Goal: Task Accomplishment & Management: Use online tool/utility

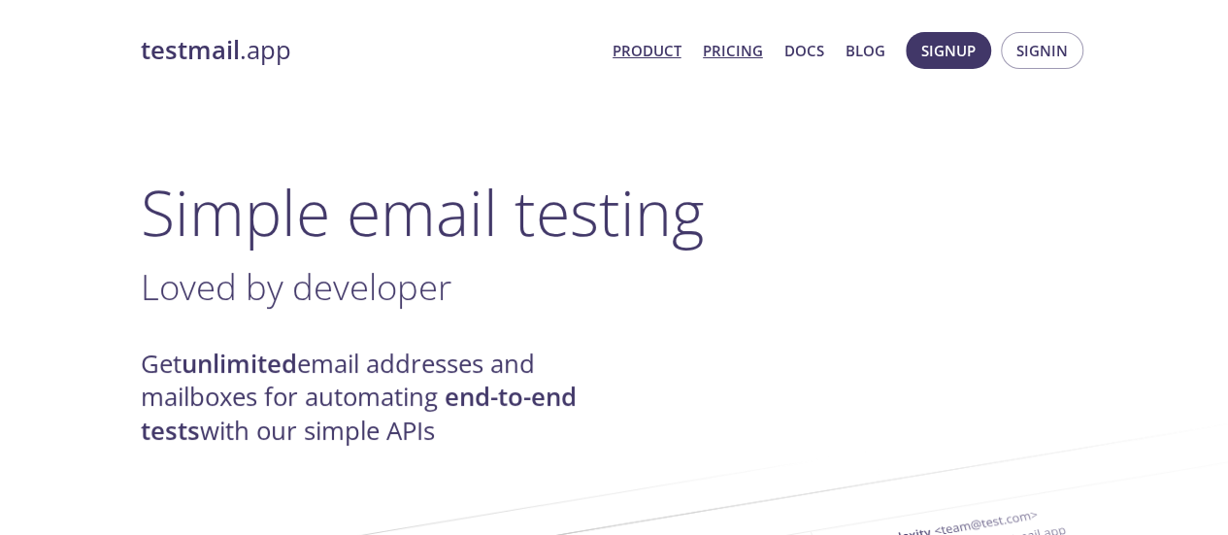
click at [727, 48] on link "Pricing" at bounding box center [733, 50] width 60 height 25
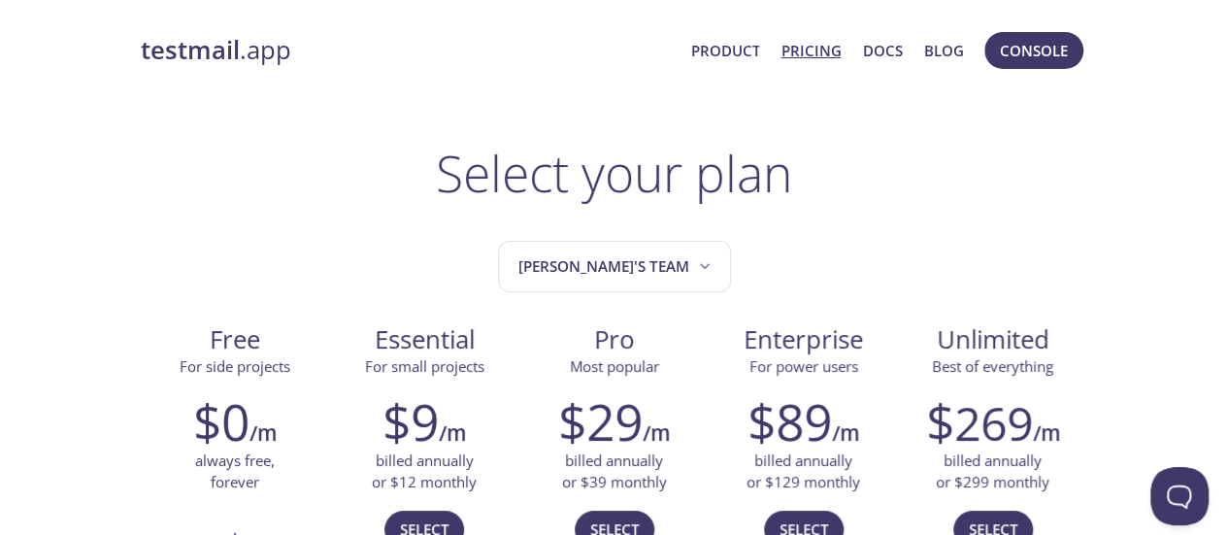
click at [1042, 55] on span "Console" at bounding box center [1034, 50] width 68 height 25
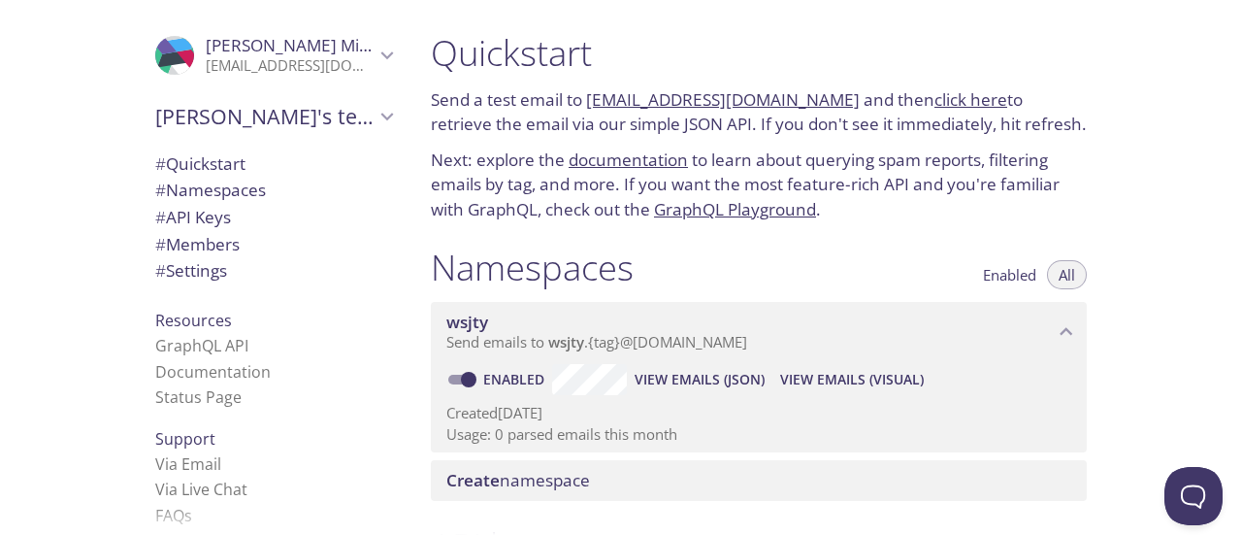
scroll to position [42, 0]
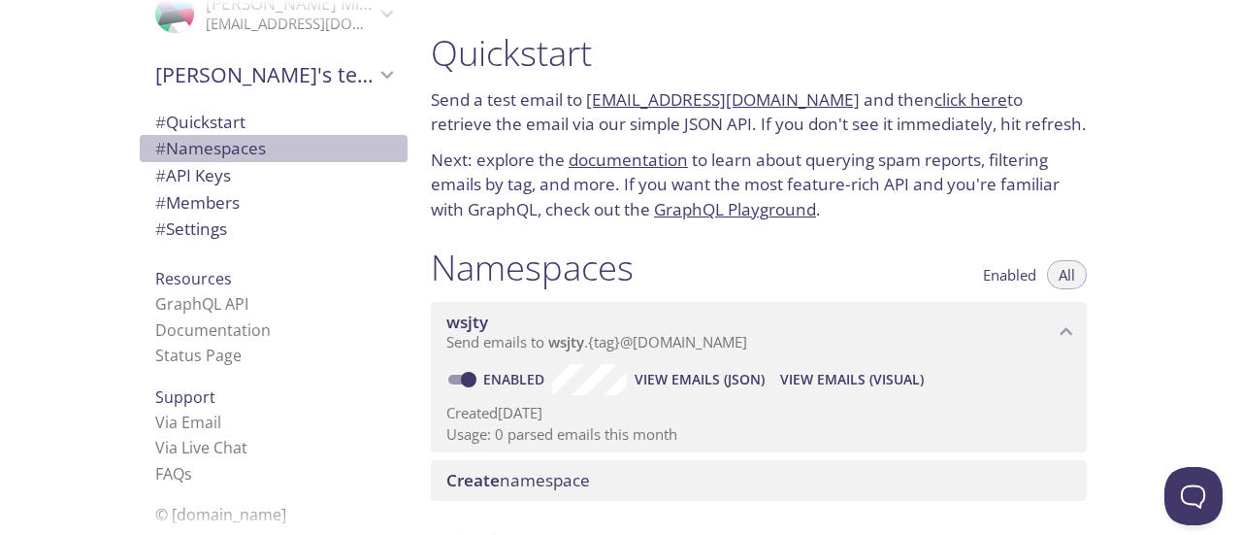
click at [233, 139] on span "# Namespaces" at bounding box center [210, 148] width 111 height 22
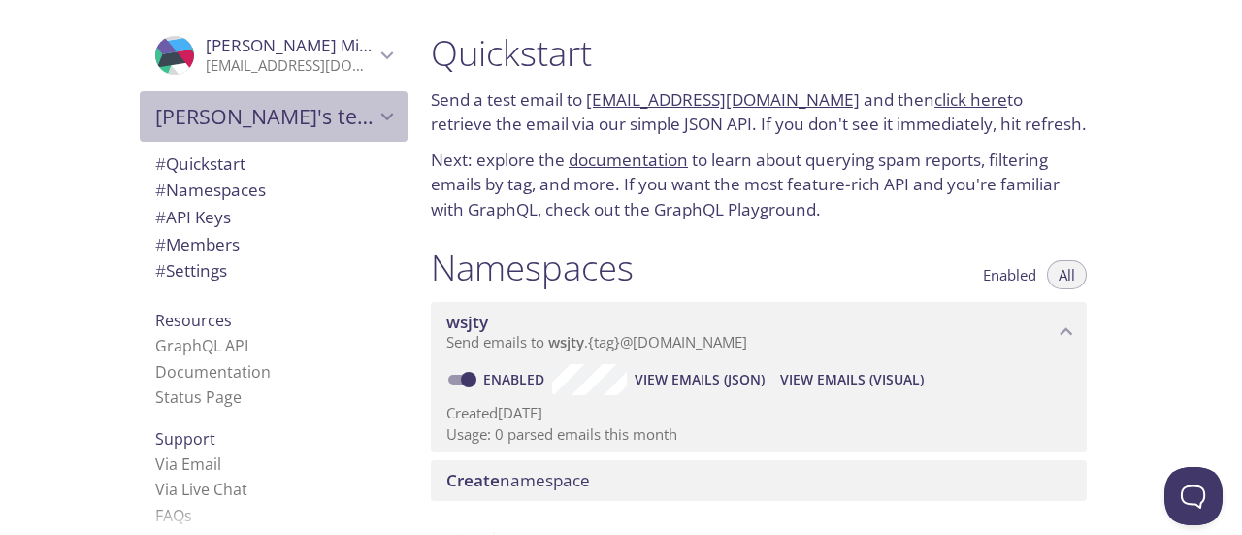
click at [283, 121] on span "Mayank's team" at bounding box center [264, 116] width 219 height 27
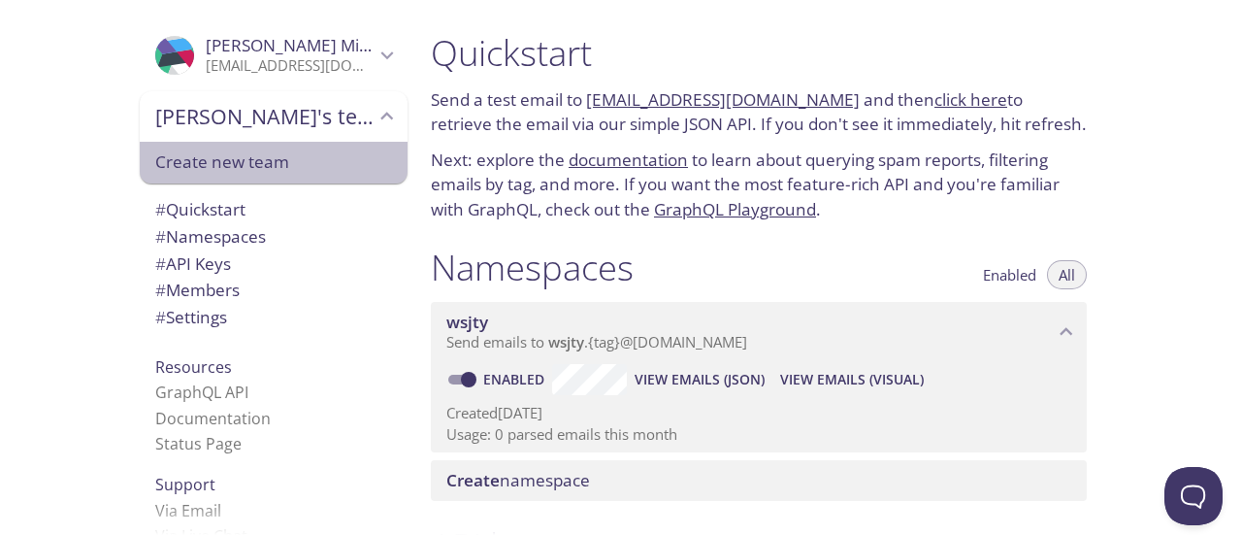
click at [236, 149] on span "Create new team" at bounding box center [273, 161] width 237 height 25
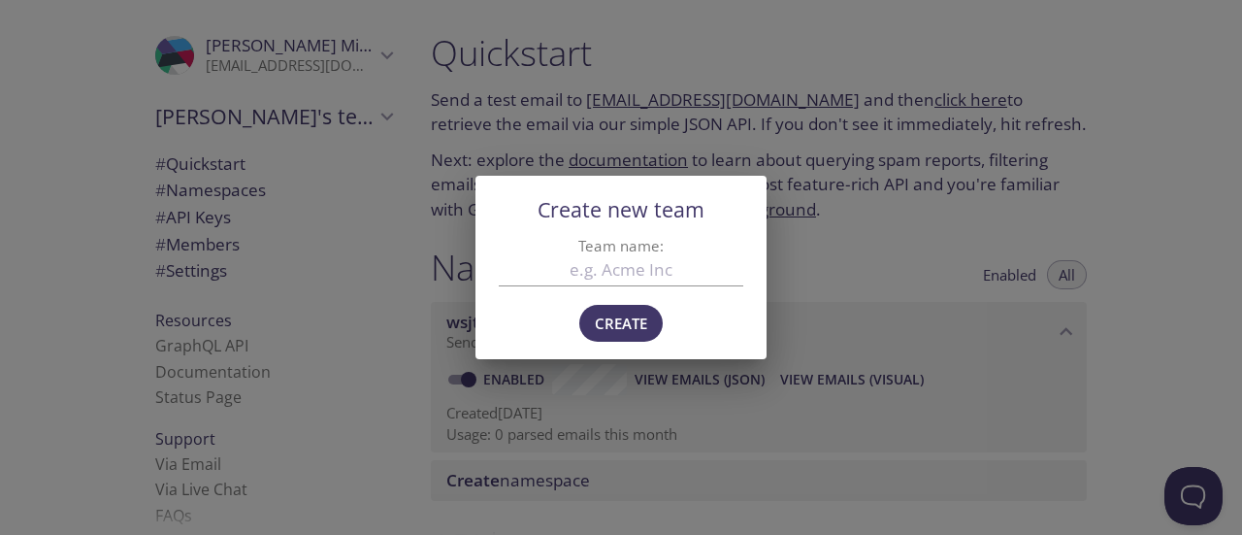
click at [859, 228] on div "Create new team Team name: Create" at bounding box center [621, 267] width 1242 height 535
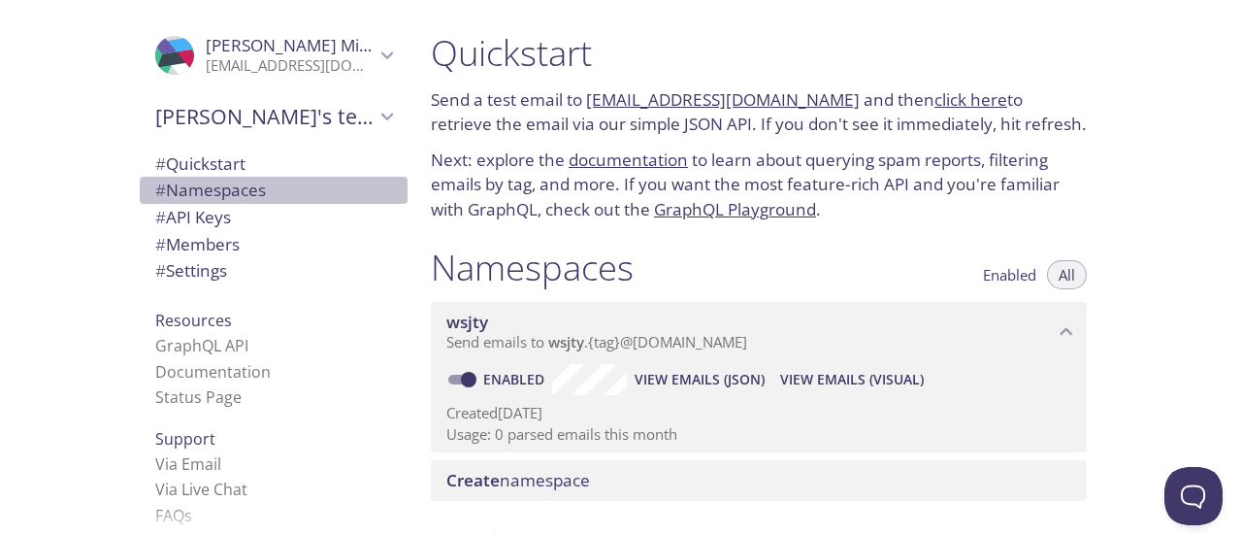
click at [238, 190] on span "# Namespaces" at bounding box center [210, 190] width 111 height 22
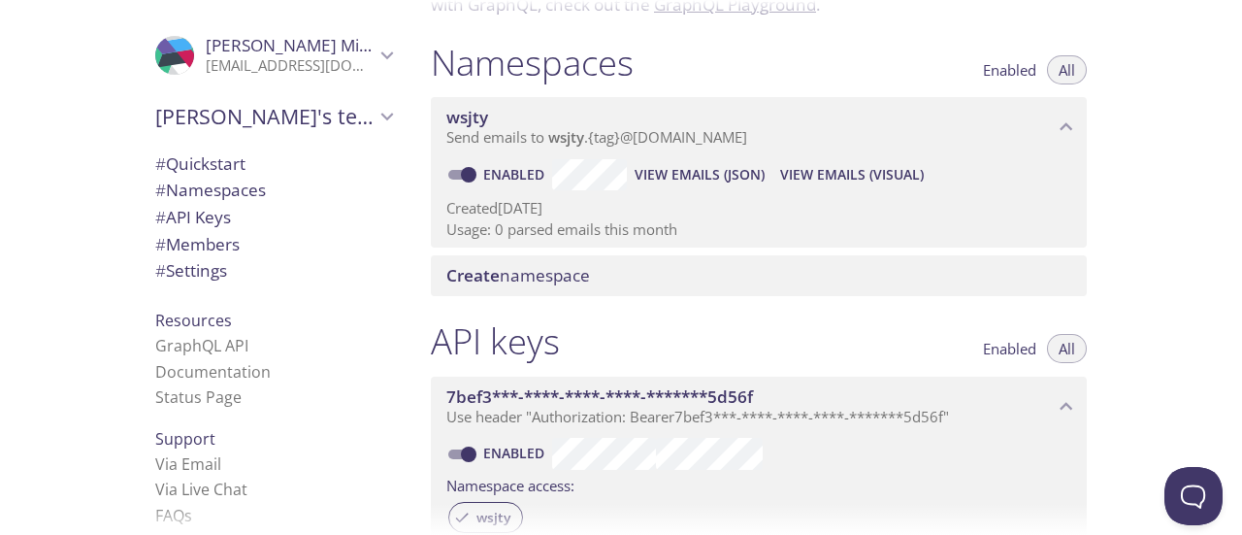
scroll to position [245, 0]
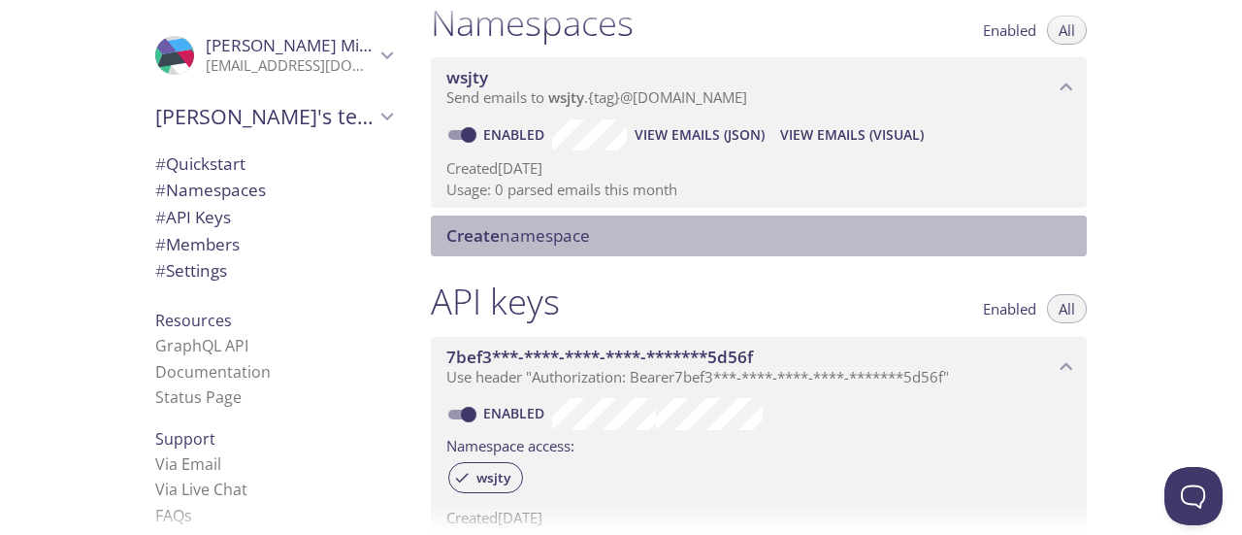
click at [559, 236] on span "Create namespace" at bounding box center [518, 235] width 144 height 22
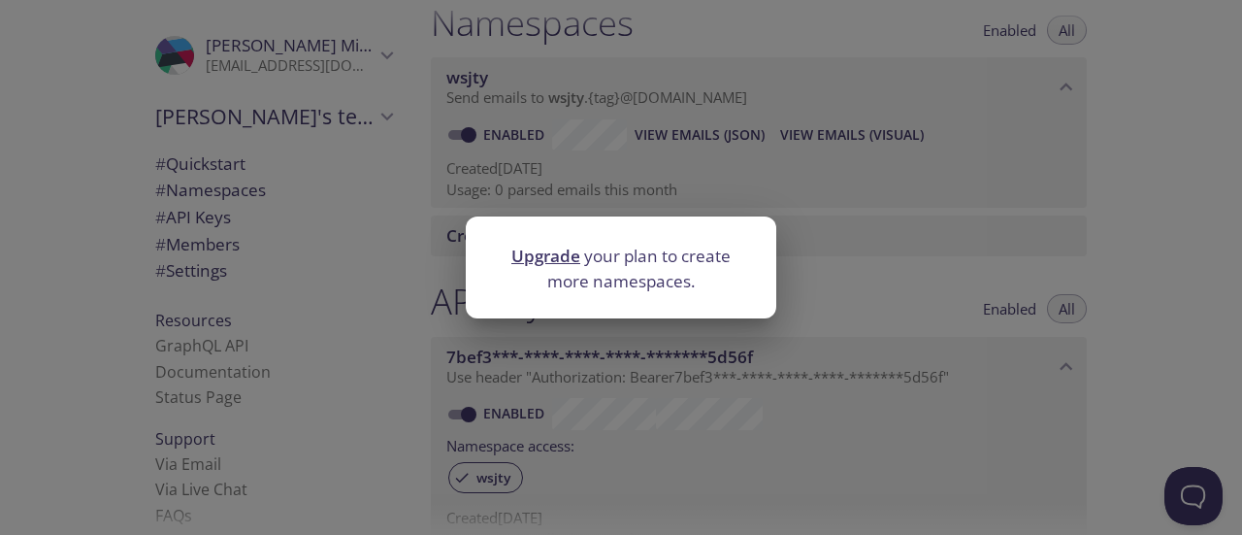
click at [314, 102] on div "Upgrade your plan to create more namespaces." at bounding box center [621, 267] width 1242 height 535
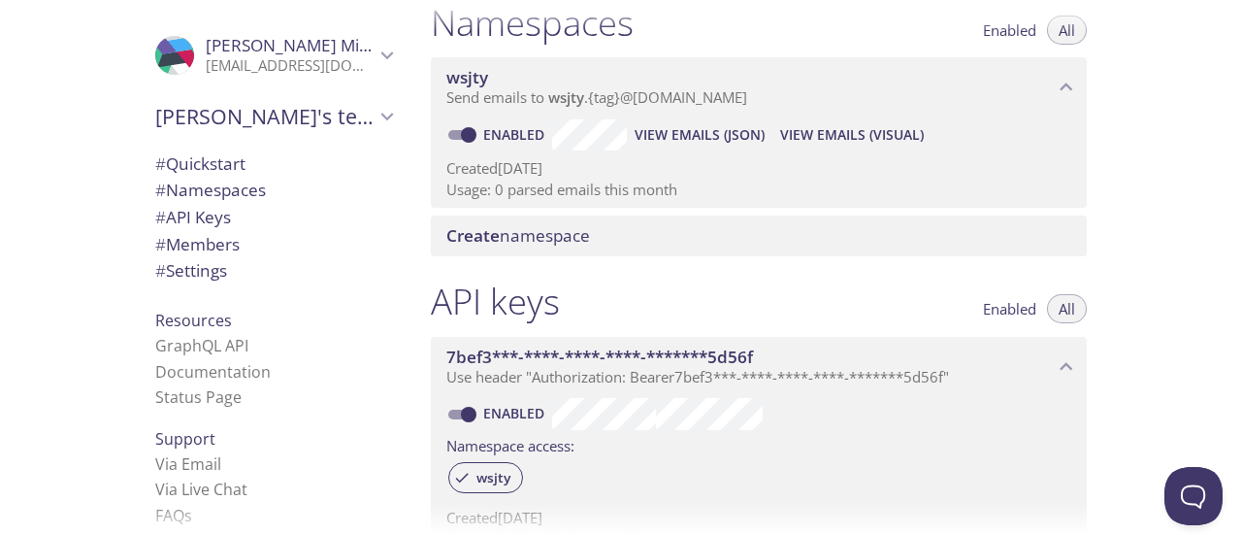
scroll to position [42, 0]
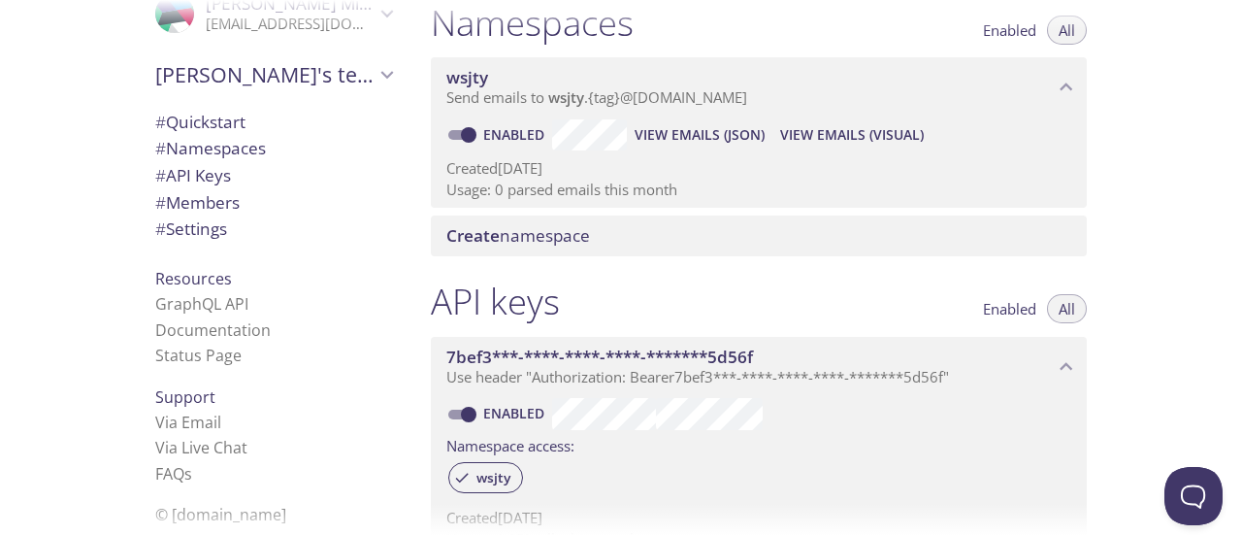
click at [212, 219] on span "# Settings" at bounding box center [191, 228] width 72 height 22
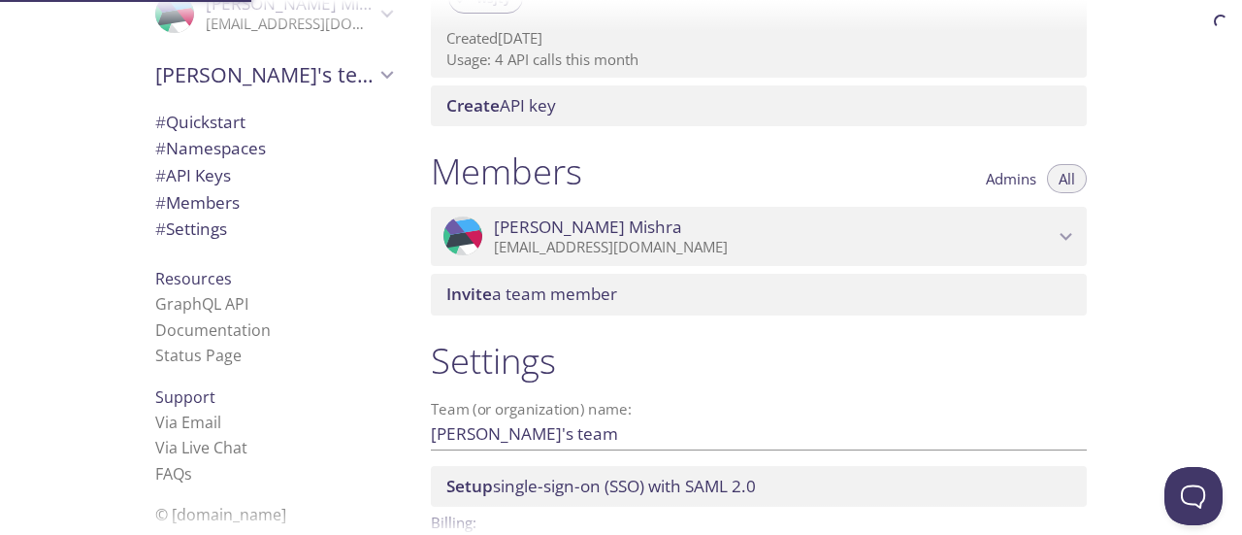
scroll to position [844, 0]
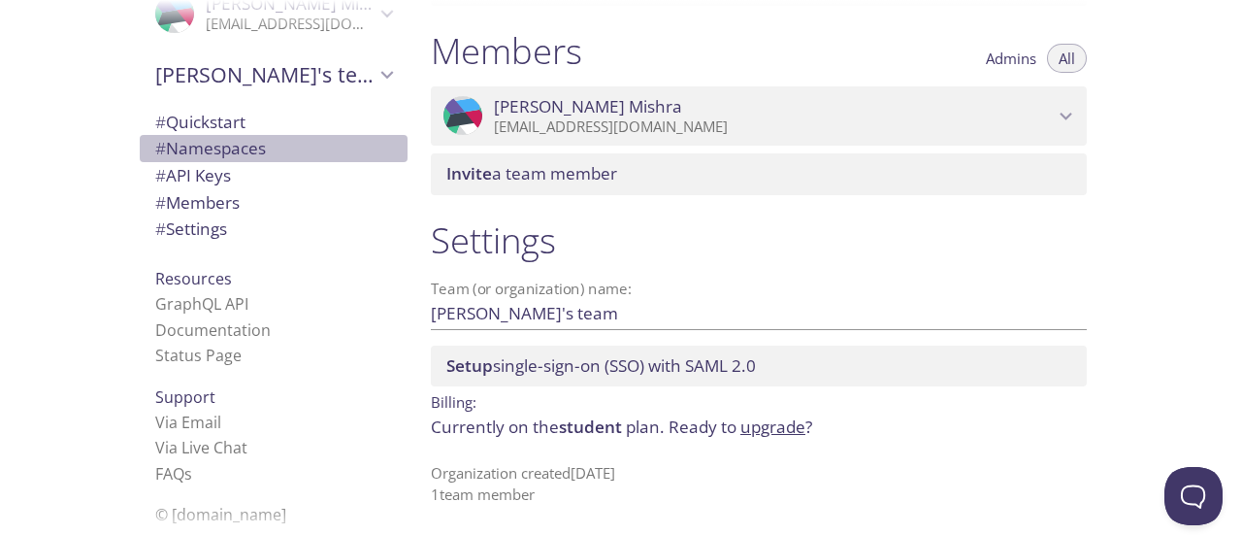
click at [239, 143] on span "# Namespaces" at bounding box center [210, 148] width 111 height 22
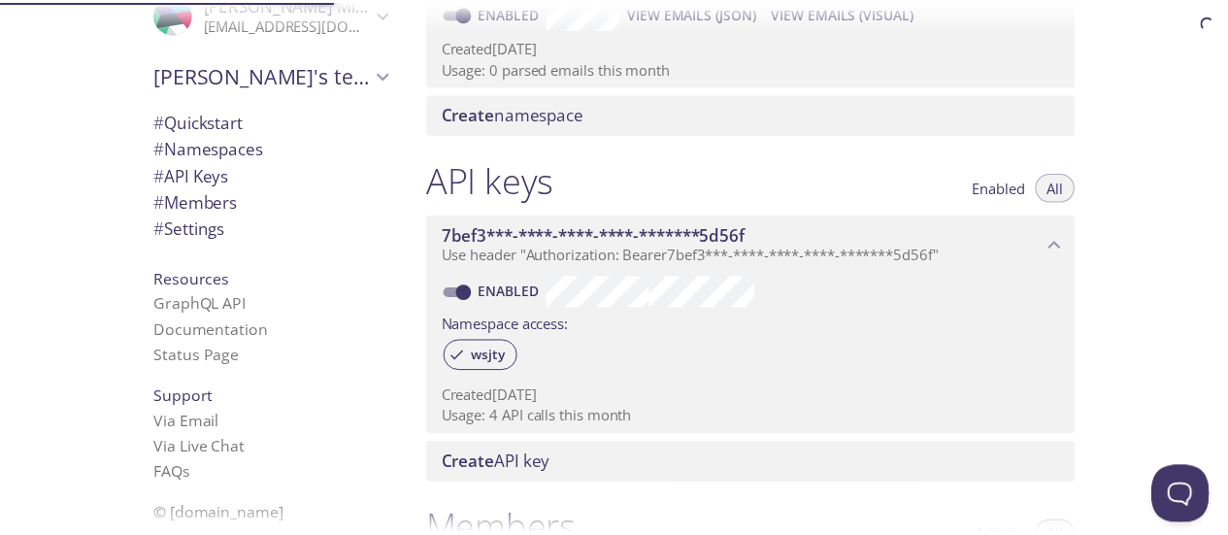
scroll to position [245, 0]
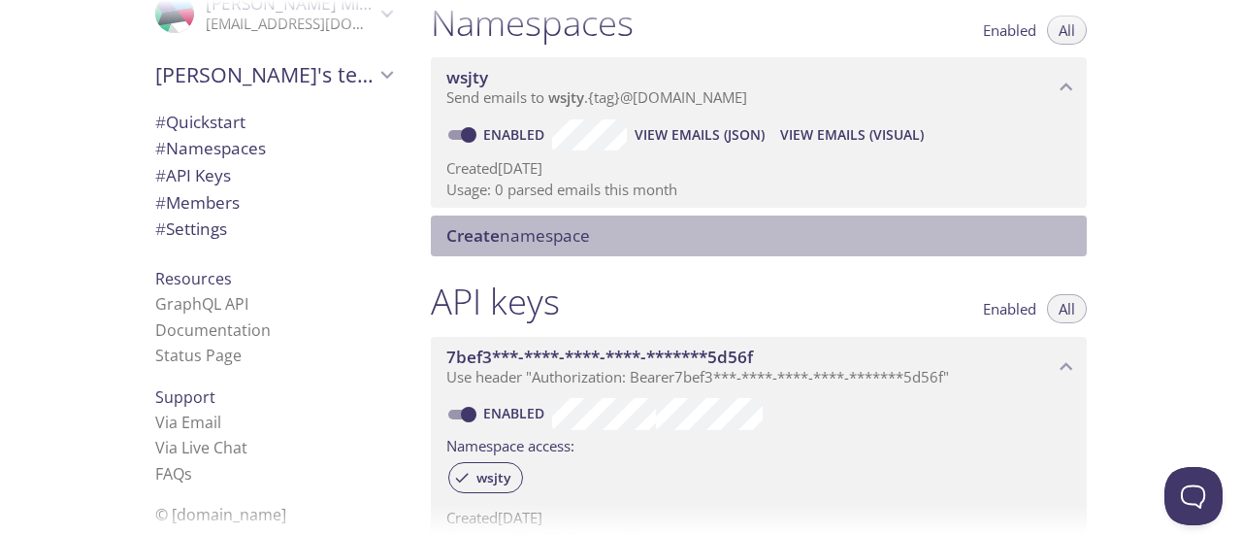
click at [540, 232] on span "Create namespace" at bounding box center [518, 235] width 144 height 22
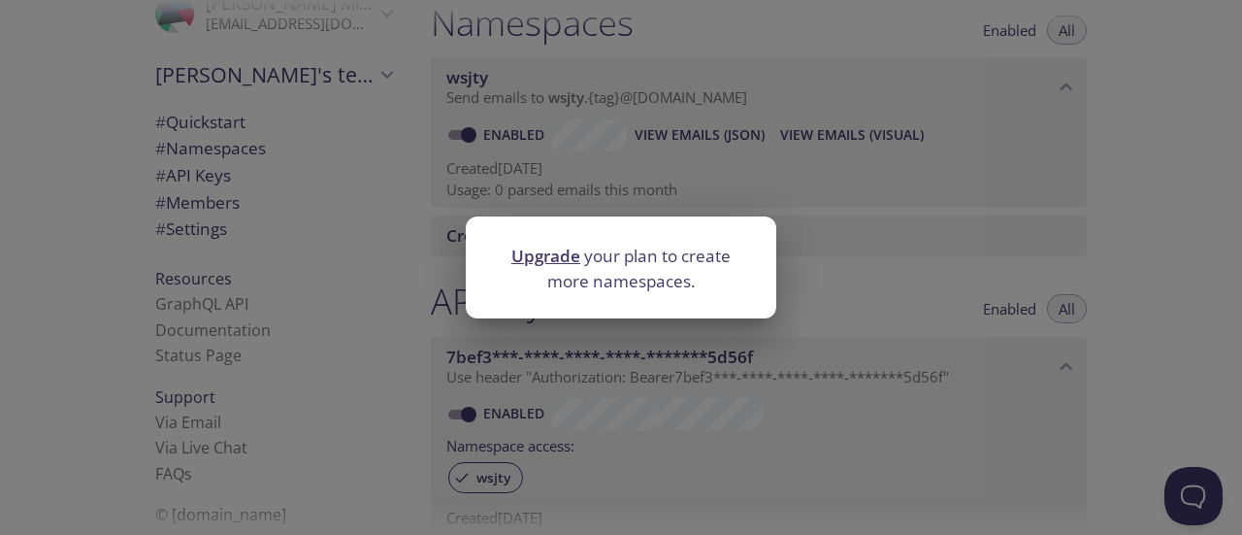
click at [536, 262] on link "Upgrade" at bounding box center [545, 256] width 69 height 22
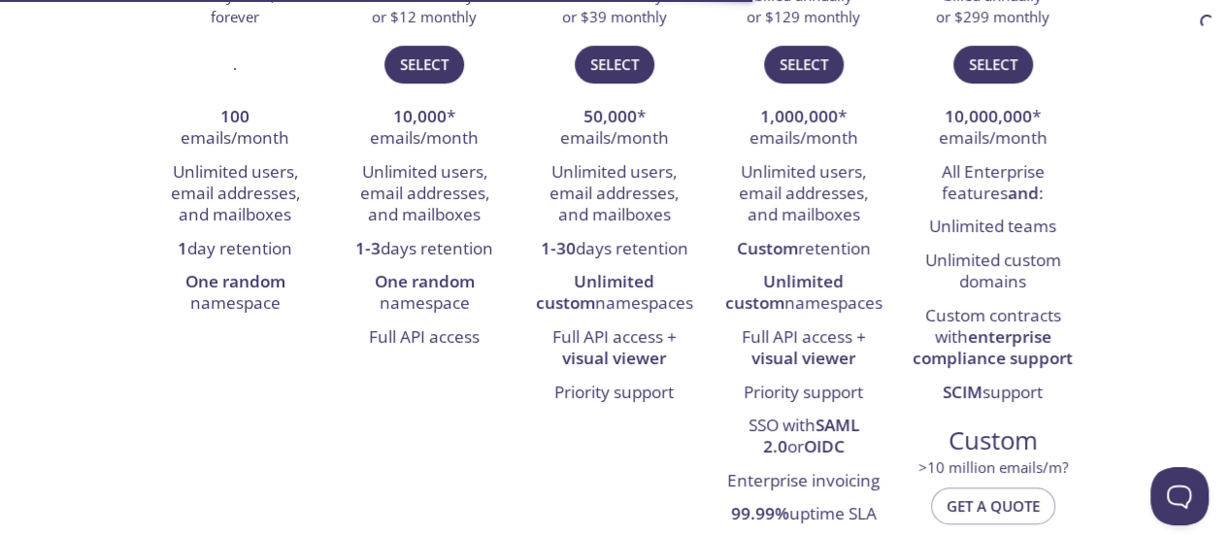
scroll to position [467, 0]
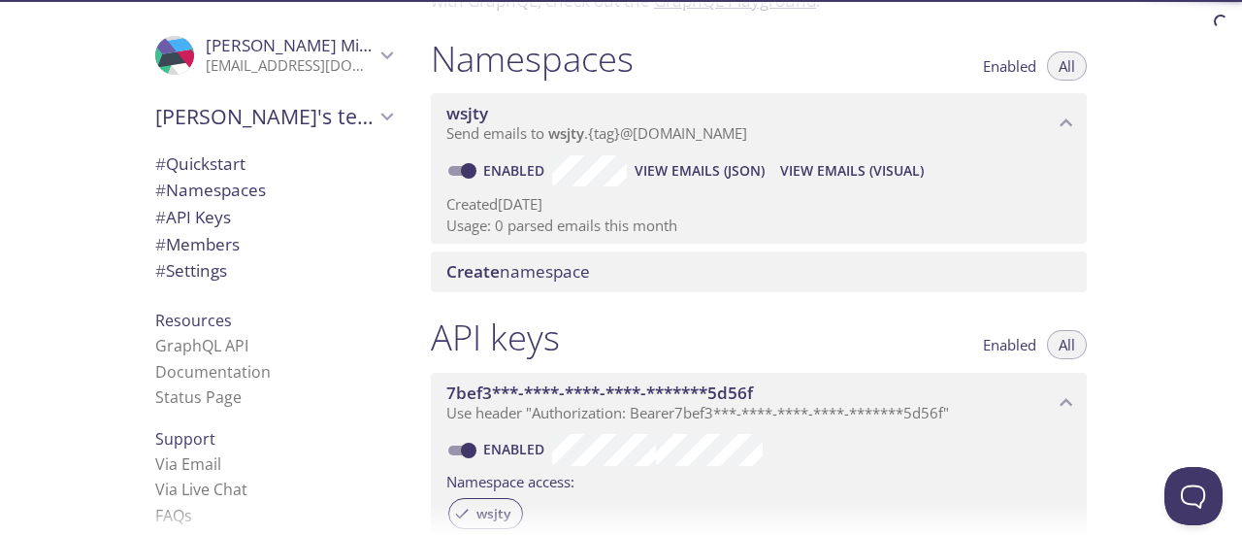
scroll to position [210, 0]
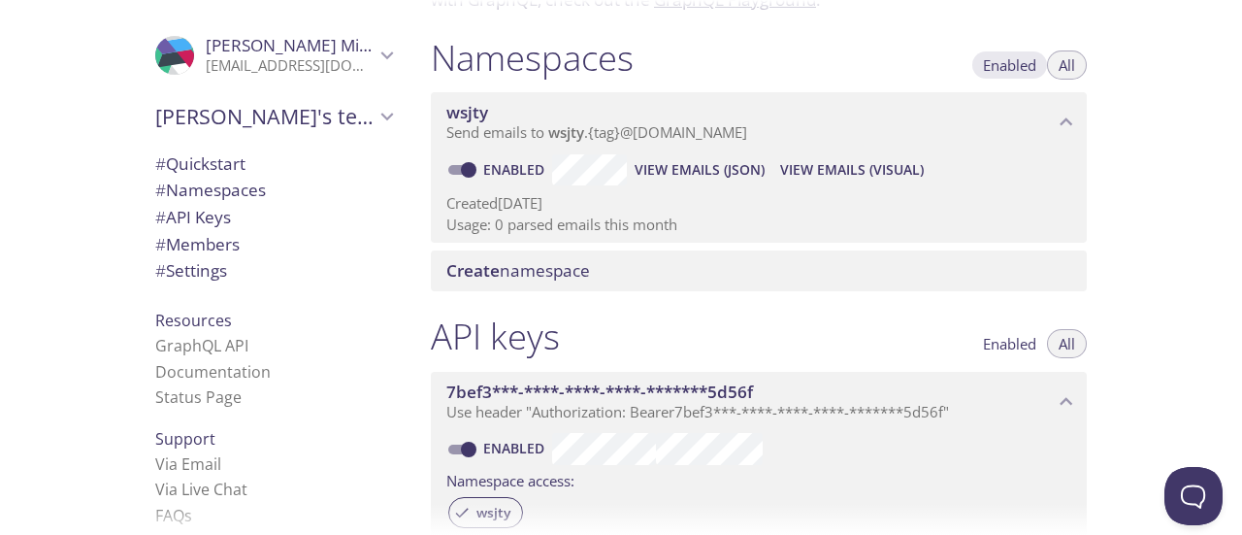
click at [995, 65] on span "Enabled" at bounding box center [1009, 65] width 53 height 0
click at [1065, 65] on span "All" at bounding box center [1067, 65] width 16 height 0
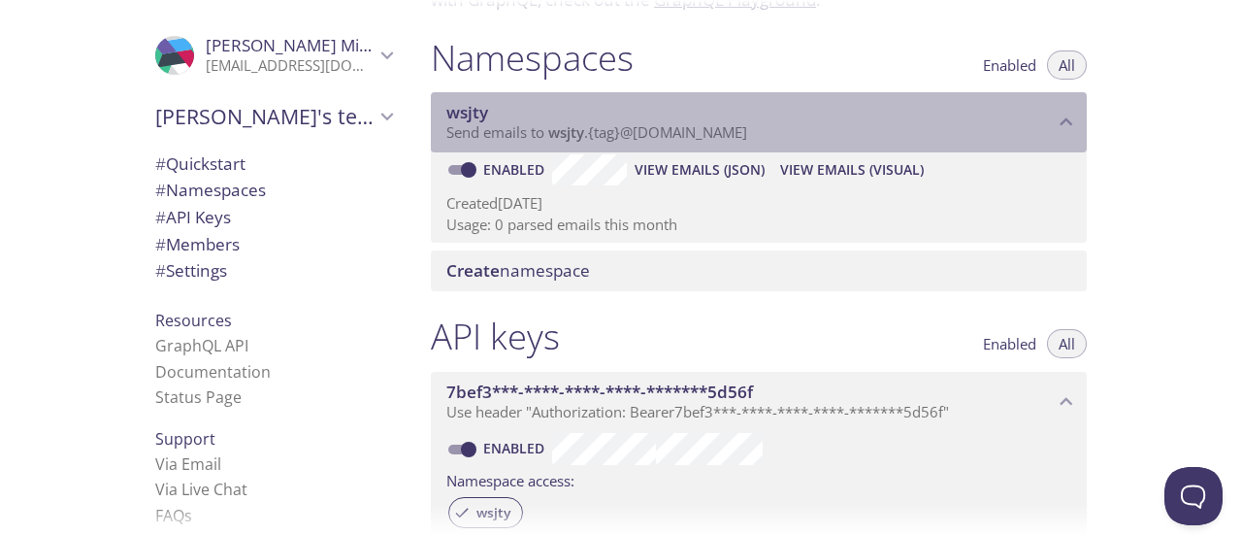
click at [571, 141] on span "wsjty" at bounding box center [566, 131] width 36 height 19
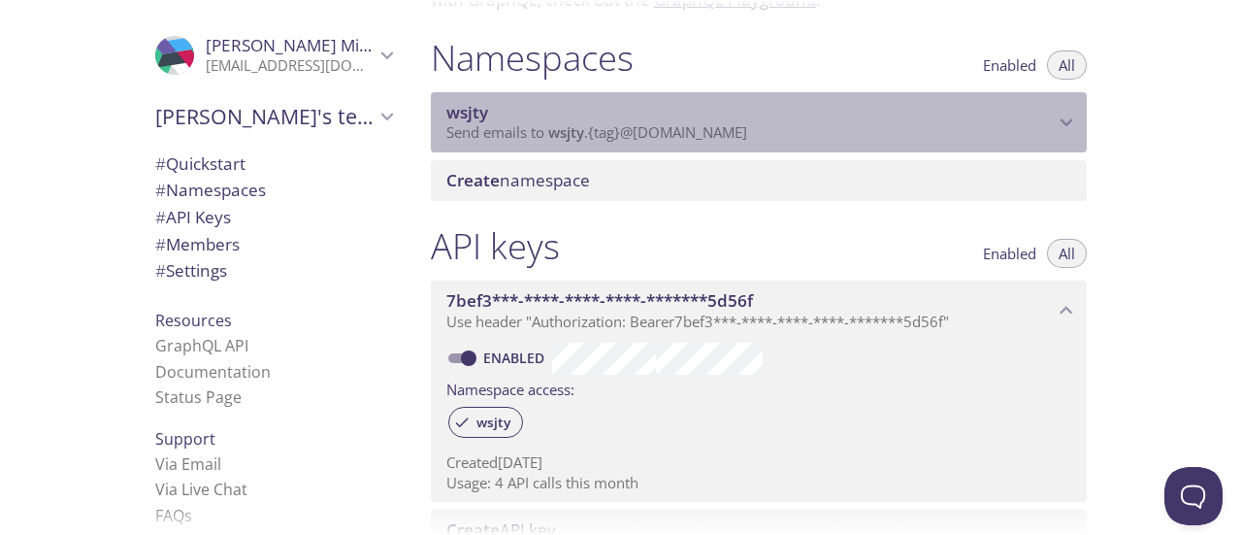
click at [571, 141] on span "wsjty" at bounding box center [566, 131] width 36 height 19
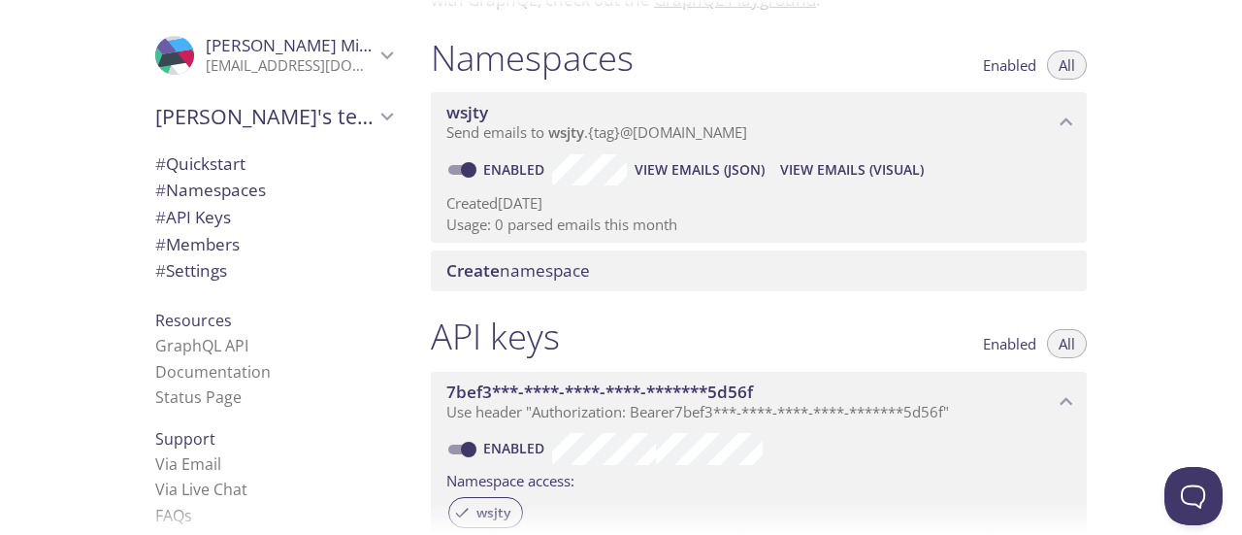
click at [661, 168] on span "View Emails (JSON)" at bounding box center [700, 169] width 130 height 23
click at [821, 164] on span "View Emails (Visual)" at bounding box center [852, 169] width 144 height 23
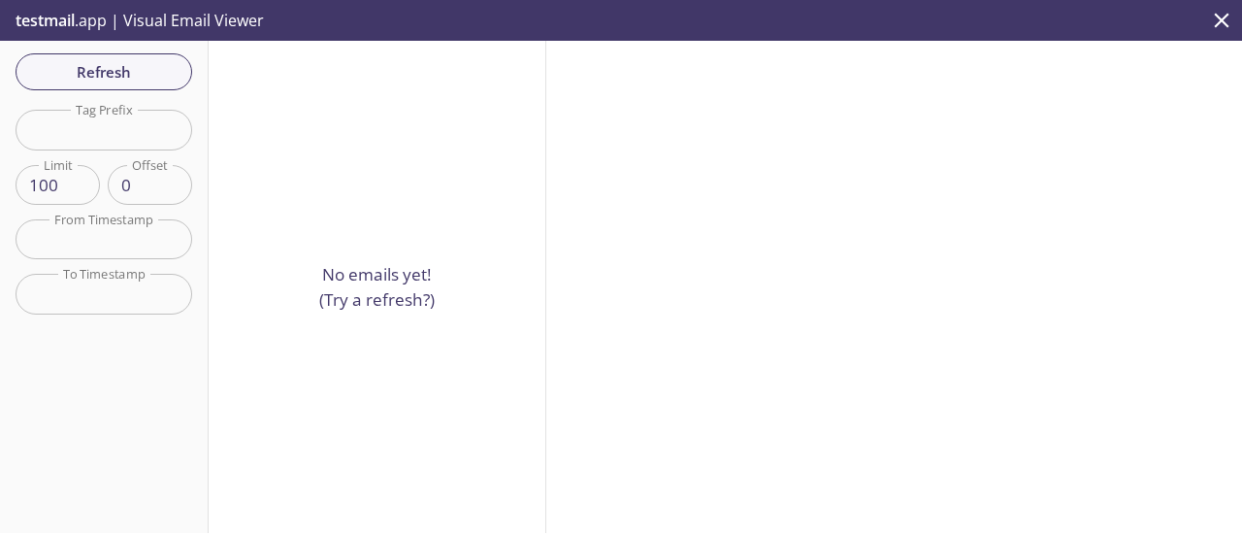
click at [110, 238] on input "text" at bounding box center [104, 239] width 177 height 40
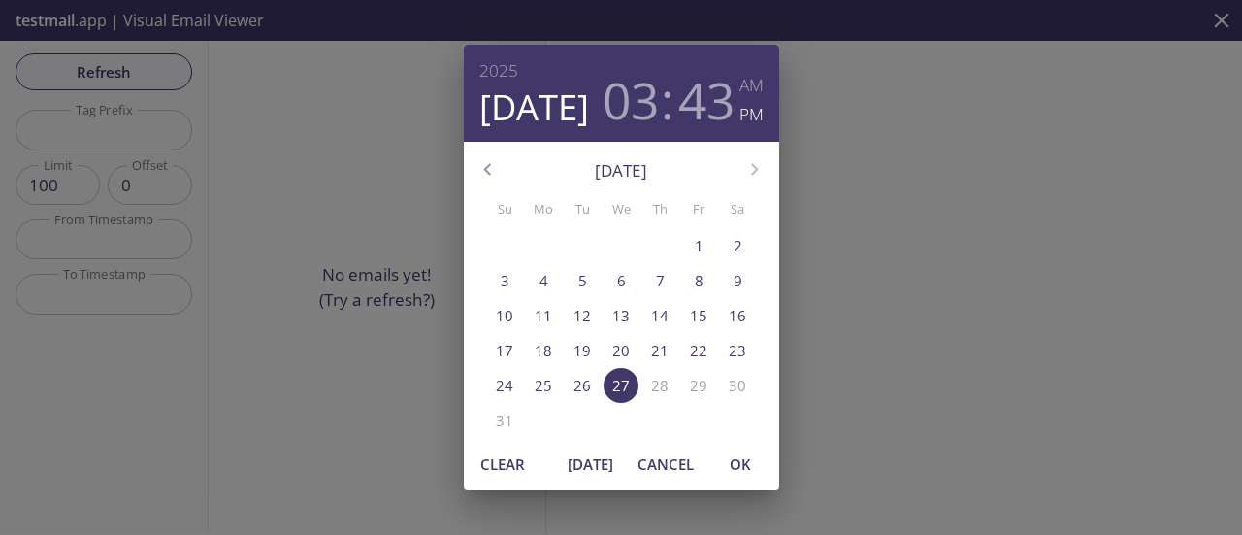
click at [423, 156] on div "2025 Aug 27 03 : 43 AM PM August 2025 Su Mo Tu We Th Fr Sa 27 28 29 30 31 1 2 3…" at bounding box center [621, 267] width 1242 height 535
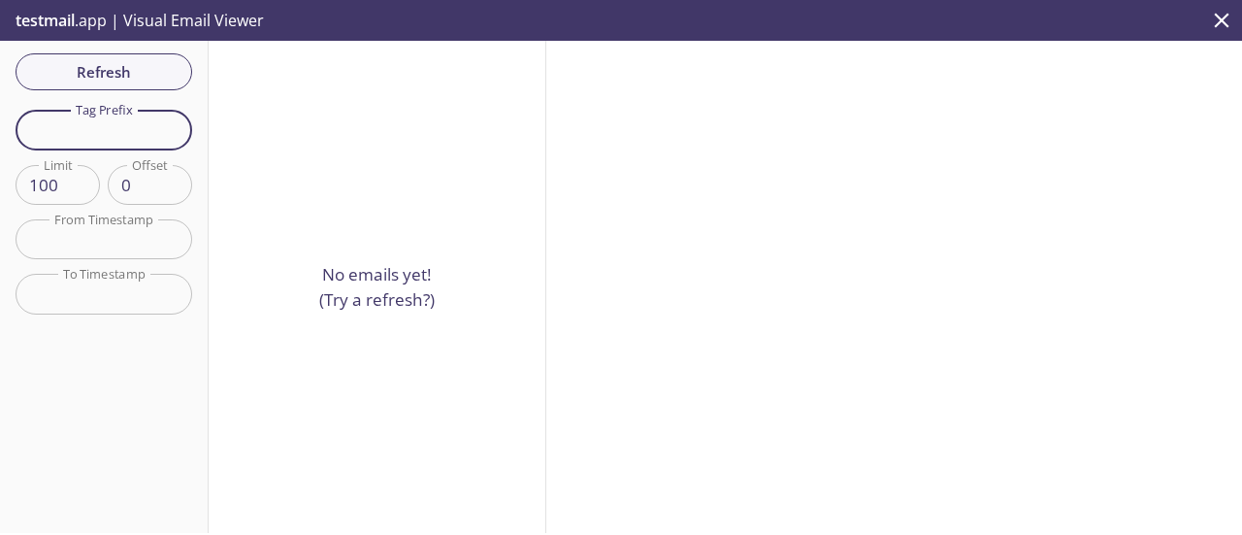
click at [168, 115] on input "text" at bounding box center [104, 130] width 177 height 40
click at [345, 333] on div "No emails yet! (Try a refresh?)" at bounding box center [378, 287] width 338 height 492
click at [368, 290] on p "No emails yet! (Try a refresh?)" at bounding box center [376, 286] width 115 height 49
click at [110, 117] on input "text" at bounding box center [104, 130] width 177 height 40
click at [134, 84] on button "Refresh" at bounding box center [104, 71] width 177 height 37
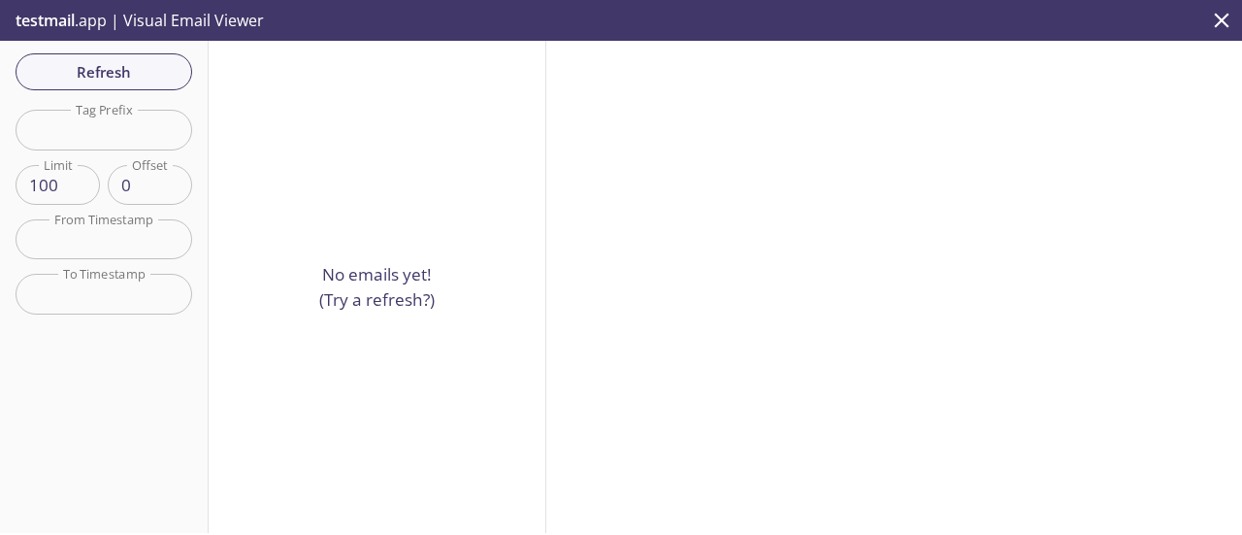
click at [134, 131] on input "text" at bounding box center [104, 130] width 177 height 40
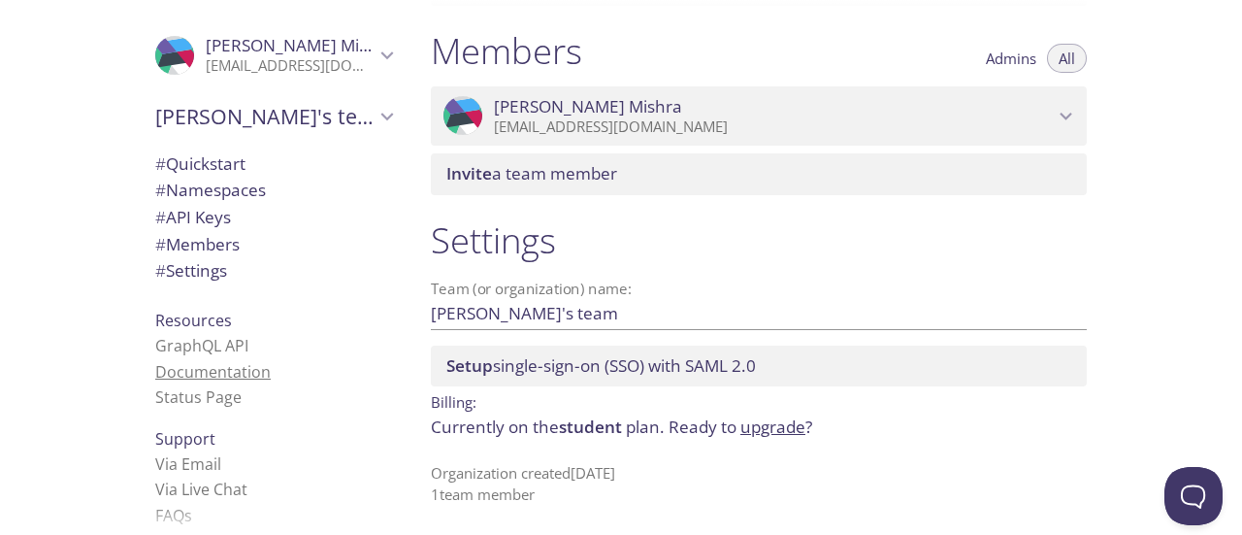
click at [235, 373] on link "Documentation" at bounding box center [212, 371] width 115 height 21
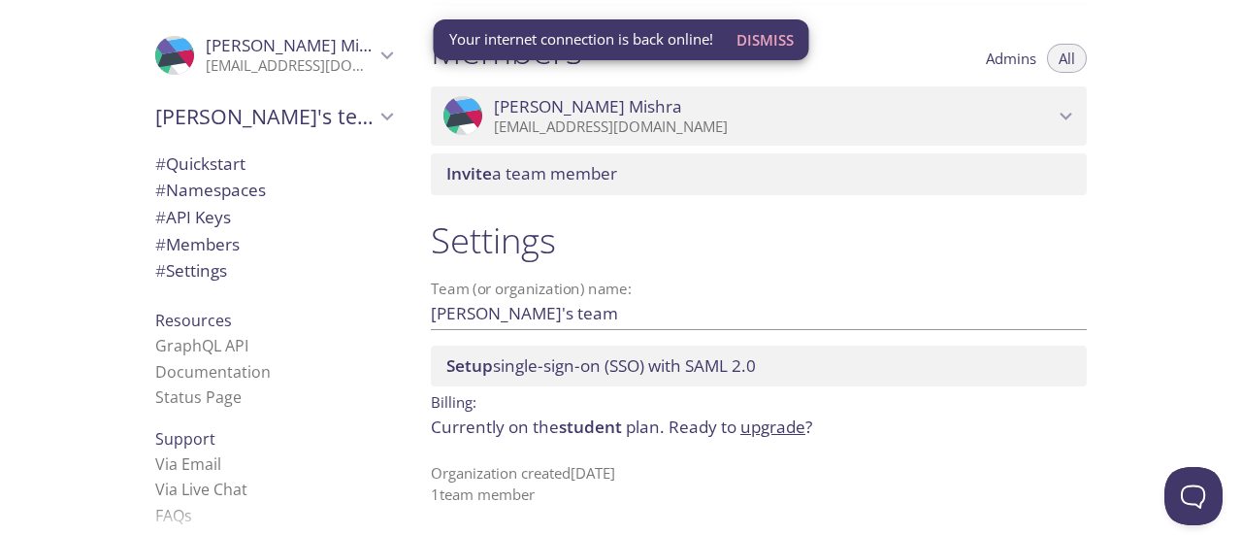
click at [251, 218] on span "# API Keys" at bounding box center [273, 217] width 237 height 25
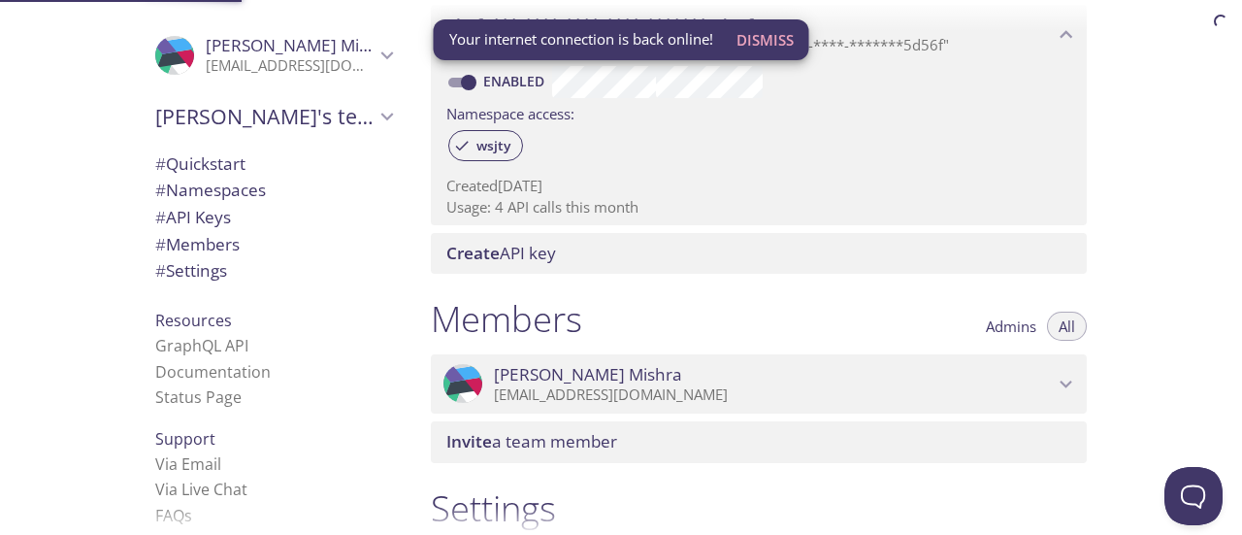
scroll to position [524, 0]
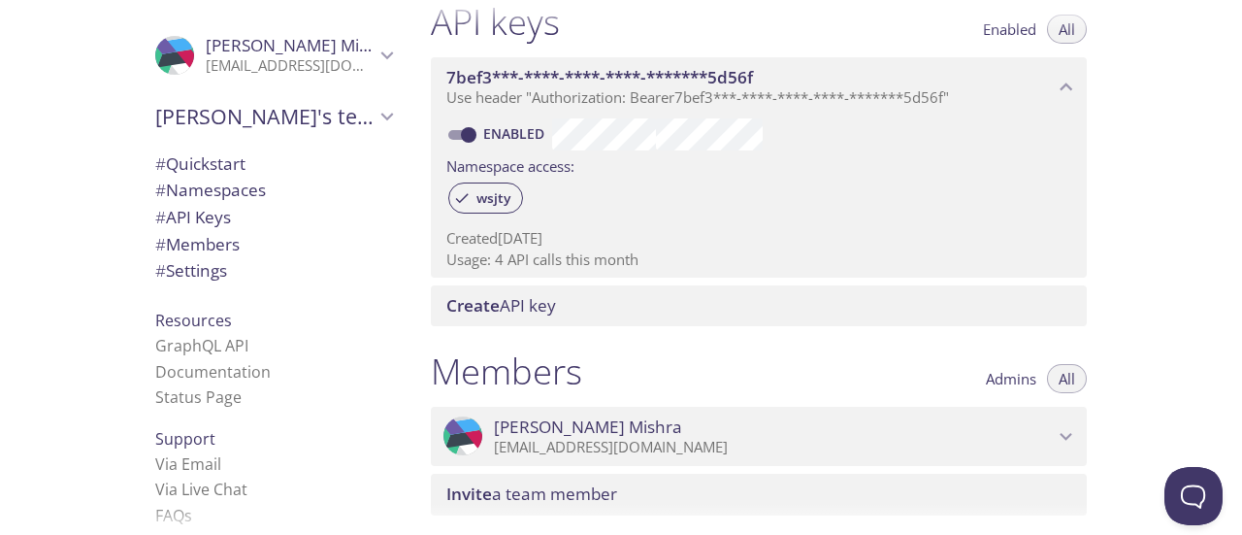
click at [544, 310] on span "Create API key" at bounding box center [501, 305] width 110 height 22
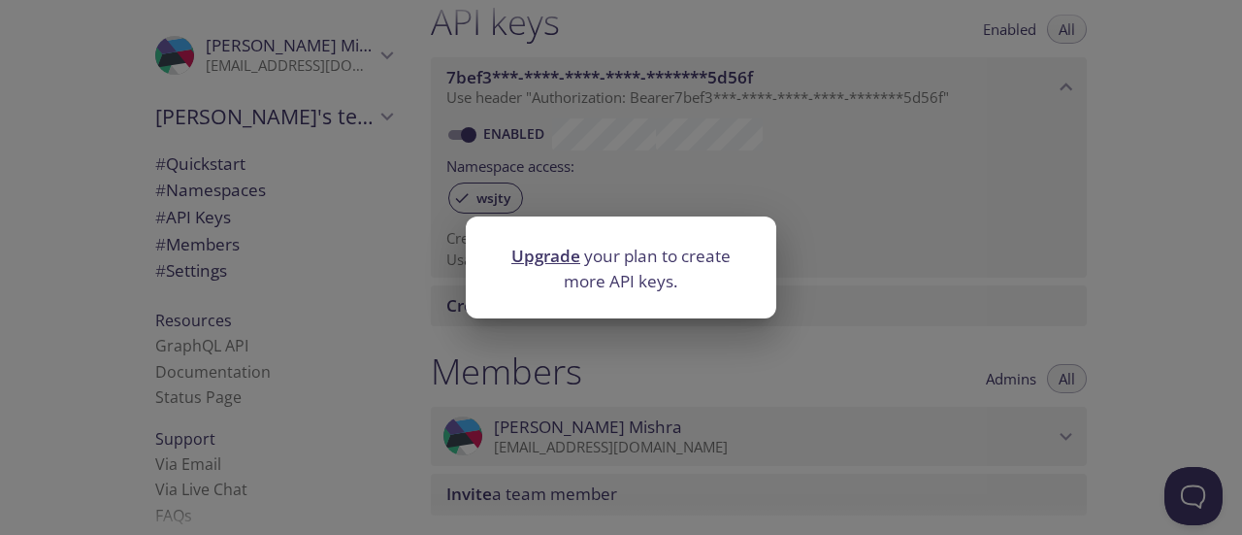
click at [676, 335] on div "Upgrade your plan to create more API keys." at bounding box center [621, 267] width 1242 height 535
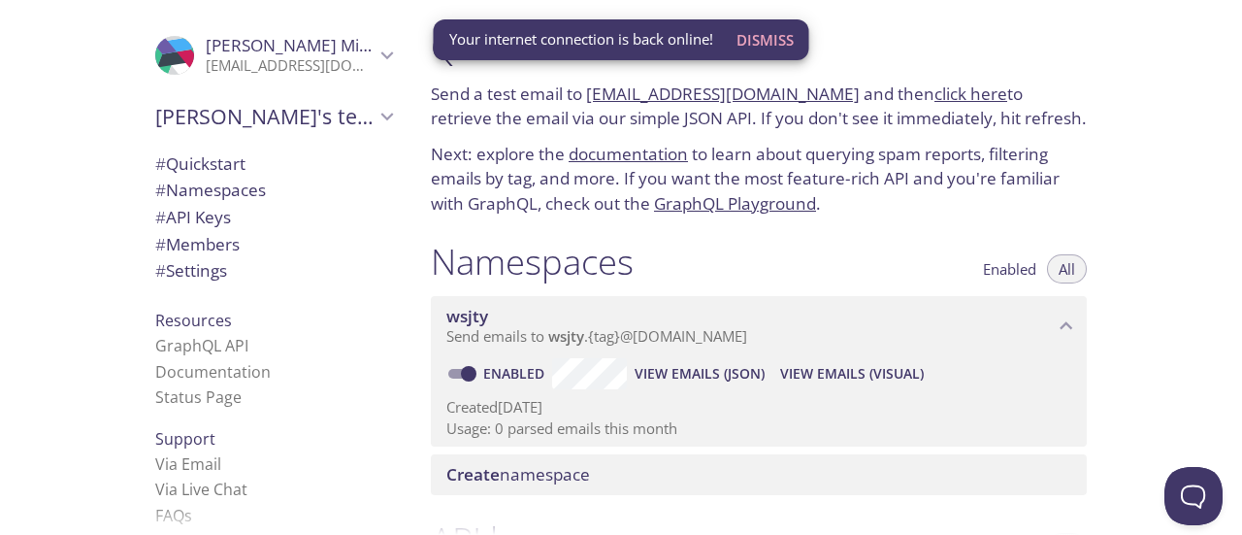
scroll to position [0, 0]
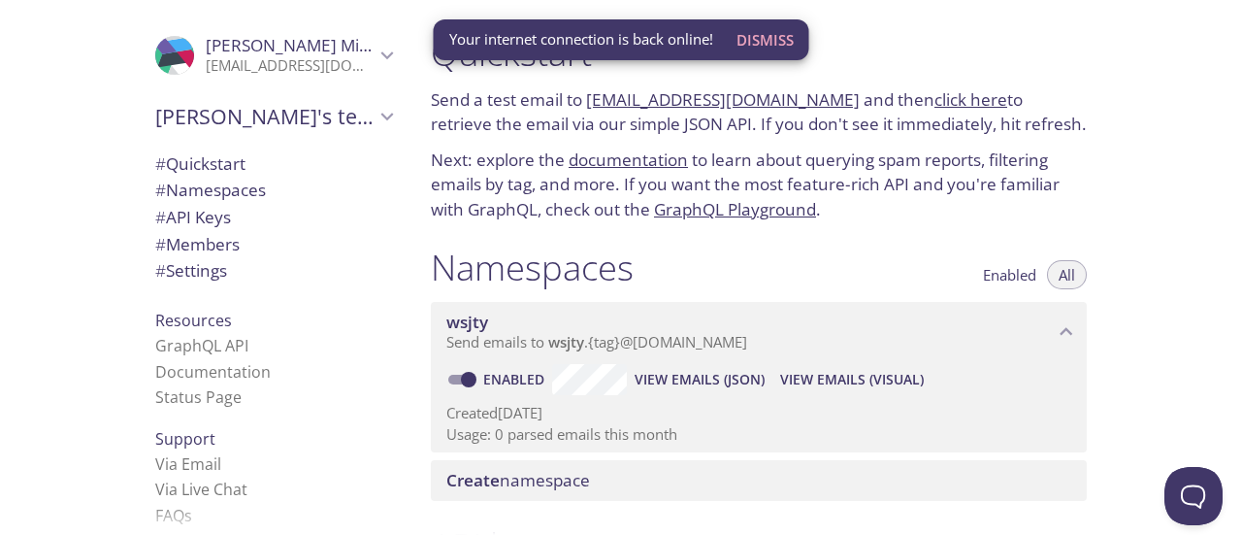
click at [769, 27] on span "Dismiss" at bounding box center [765, 39] width 57 height 25
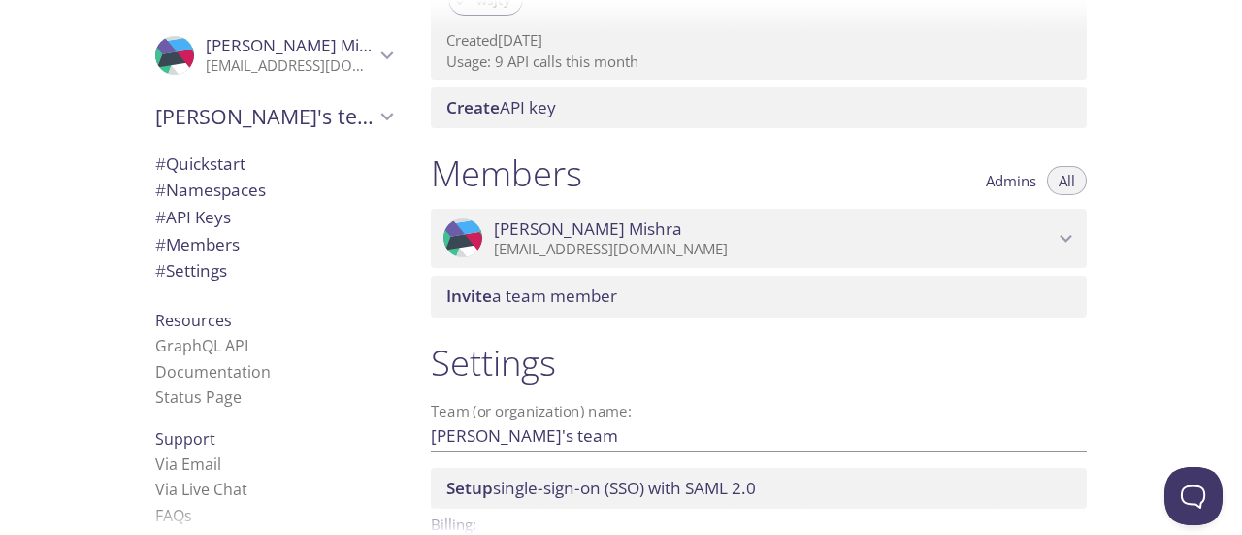
scroll to position [844, 0]
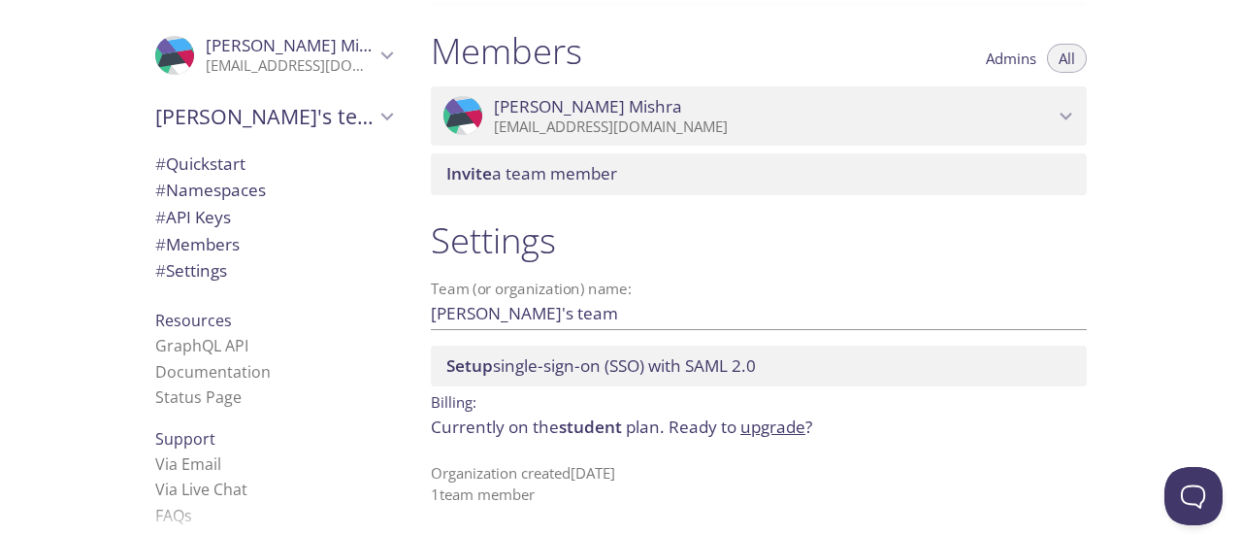
click at [205, 166] on span "# Quickstart" at bounding box center [200, 163] width 90 height 22
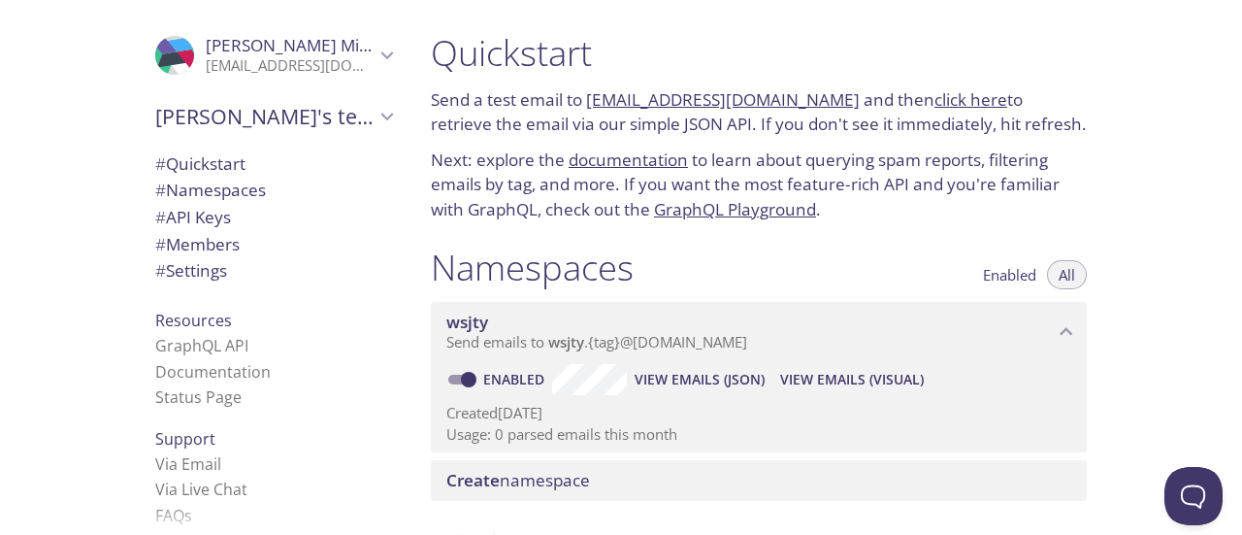
click at [278, 265] on span "# Settings" at bounding box center [273, 270] width 237 height 25
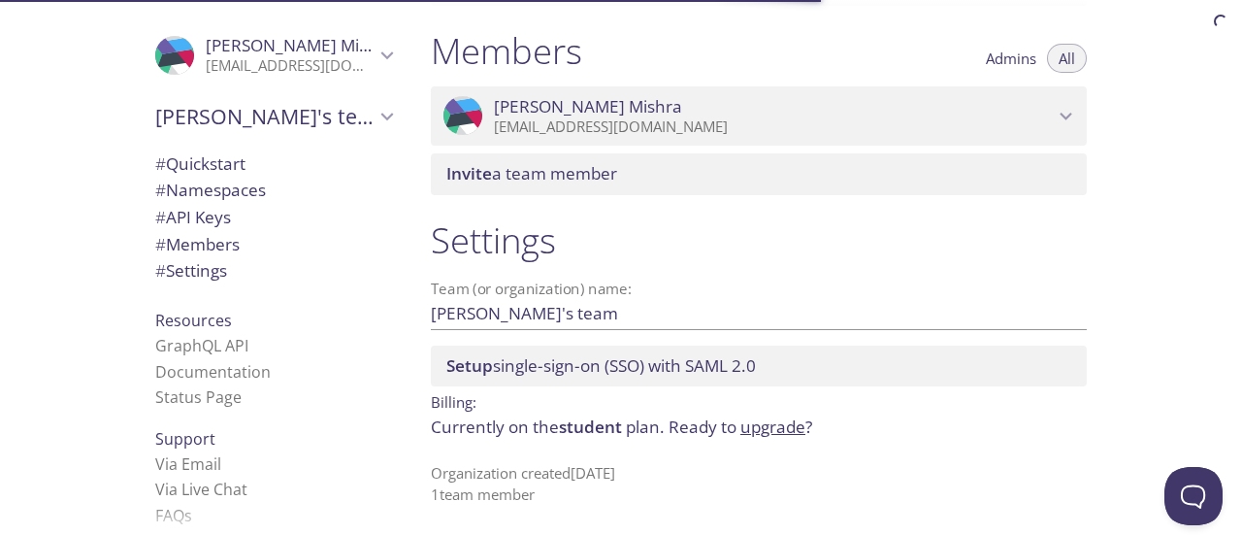
scroll to position [42, 0]
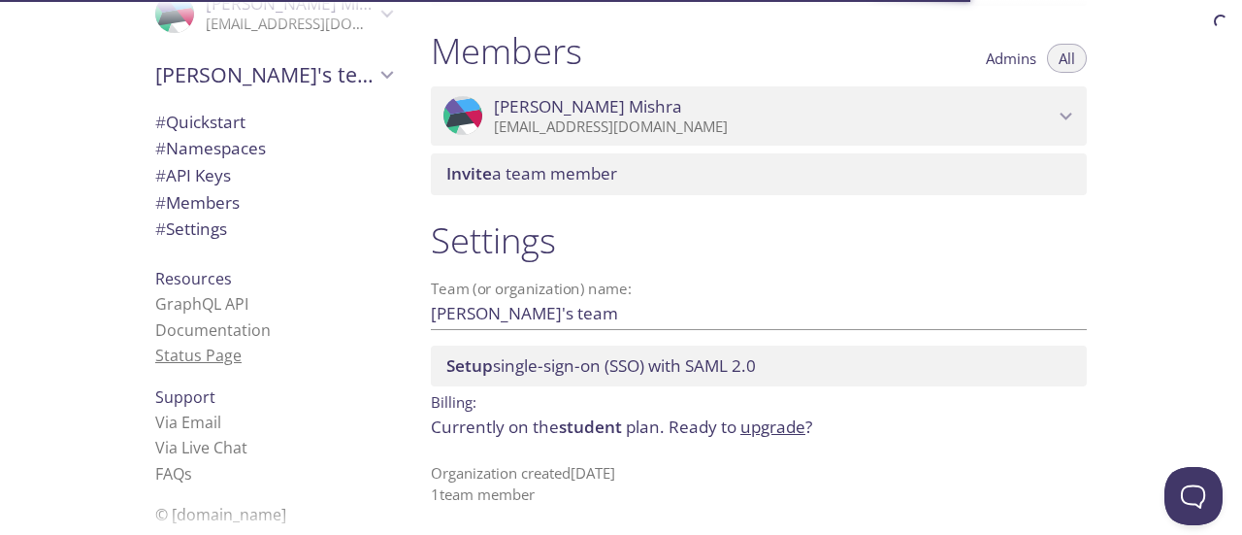
click at [207, 348] on link "Status Page" at bounding box center [198, 355] width 86 height 21
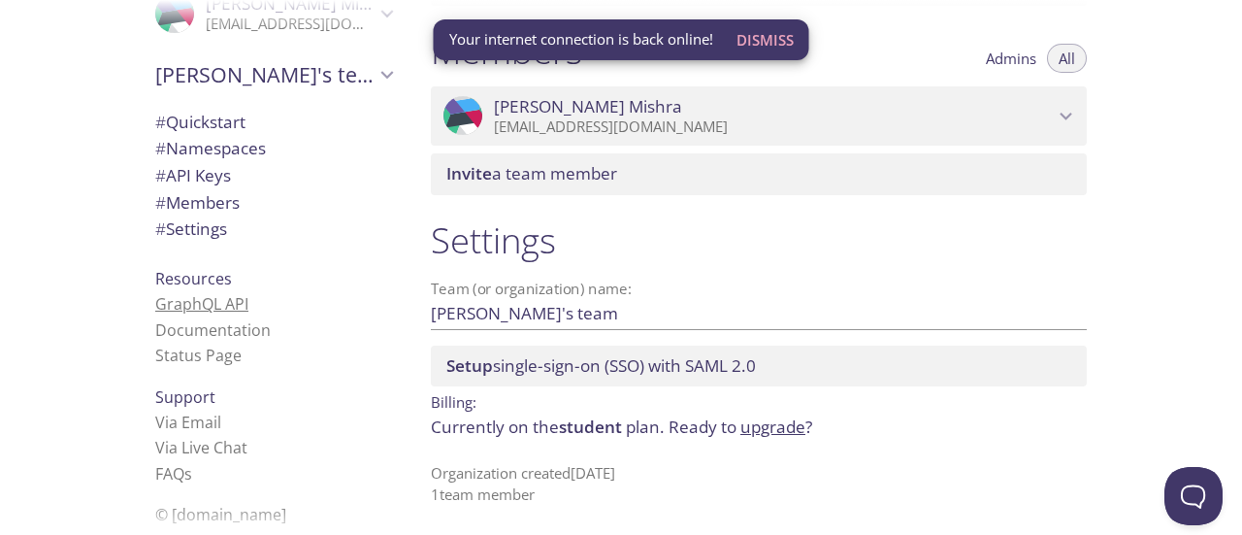
click at [222, 310] on link "GraphQL API" at bounding box center [201, 303] width 93 height 21
